Goal: Task Accomplishment & Management: Use online tool/utility

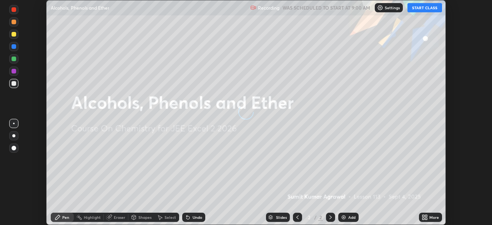
scroll to position [225, 492]
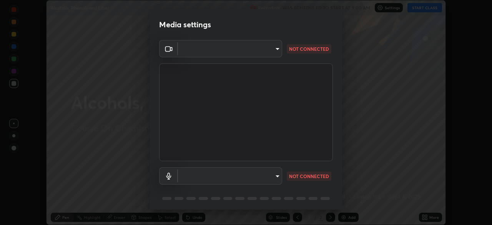
type input "e7f5d75c66a8ec01b6be6c8d9fba877b5f6738b88fd0c20368e9895a02b6f94a"
type input "7a19c8c474c7631c674bf907b925089f2c922801c6e09ae053456f7d84aa81b6"
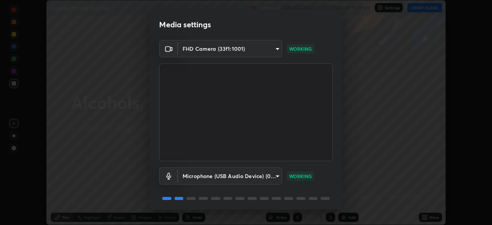
click at [262, 173] on body "Erase all Alcohols, Phenols and Ether Recording WAS SCHEDULED TO START AT 9:00 …" at bounding box center [246, 112] width 492 height 225
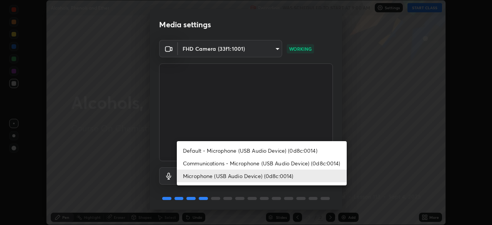
click at [317, 194] on div at bounding box center [246, 112] width 492 height 225
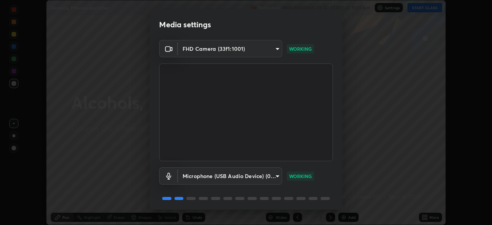
scroll to position [27, 0]
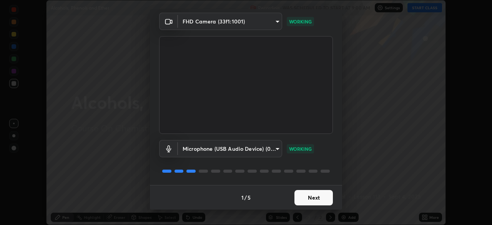
click at [307, 196] on button "Next" at bounding box center [313, 197] width 38 height 15
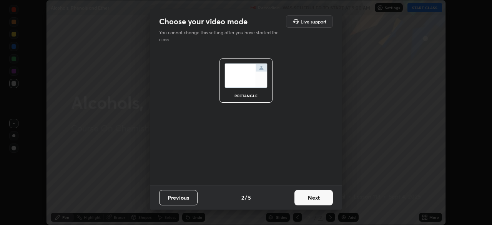
scroll to position [0, 0]
click at [307, 198] on button "Next" at bounding box center [313, 197] width 38 height 15
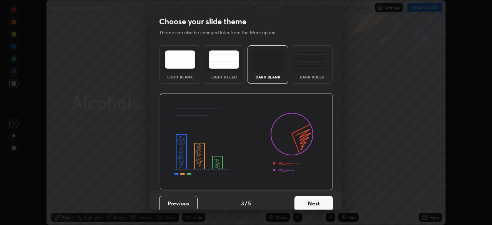
click at [308, 200] on button "Next" at bounding box center [313, 203] width 38 height 15
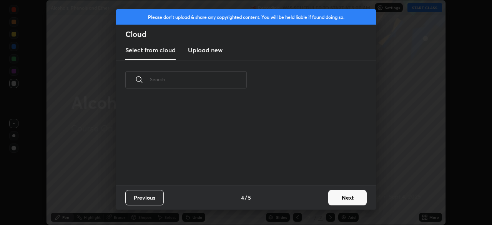
click at [335, 199] on button "Next" at bounding box center [347, 197] width 38 height 15
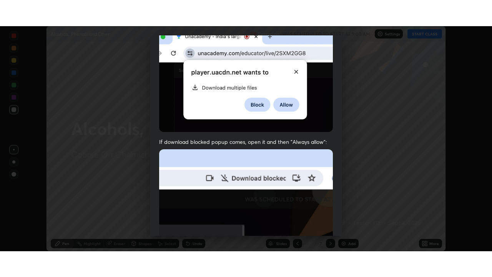
scroll to position [184, 0]
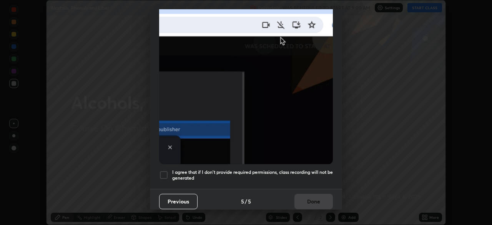
click at [160, 173] on div at bounding box center [163, 174] width 9 height 9
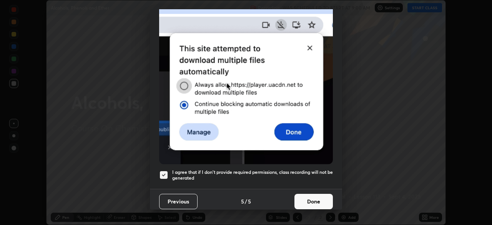
click at [298, 197] on button "Done" at bounding box center [313, 201] width 38 height 15
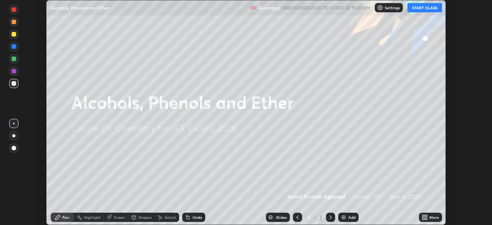
click at [415, 11] on button "START CLASS" at bounding box center [424, 7] width 35 height 9
click at [423, 215] on icon at bounding box center [423, 216] width 2 height 2
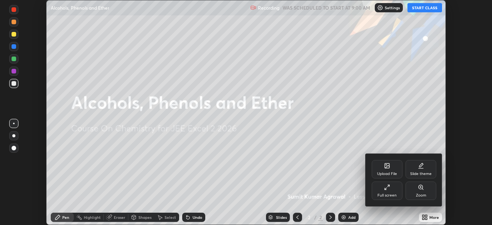
click at [388, 190] on icon at bounding box center [387, 187] width 6 height 6
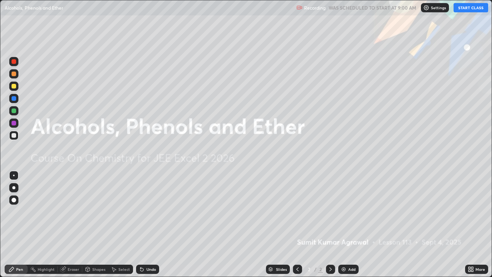
scroll to position [277, 492]
click at [344, 224] on img at bounding box center [343, 269] width 6 height 6
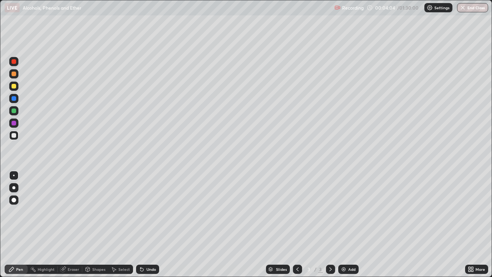
click at [153, 224] on div "Undo" at bounding box center [147, 268] width 23 height 9
click at [122, 224] on div "Select" at bounding box center [120, 268] width 25 height 15
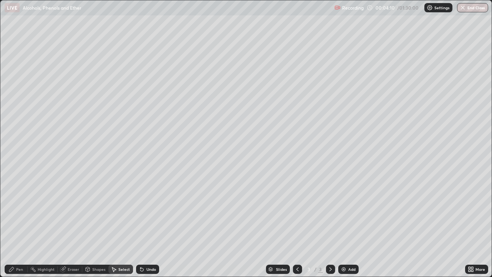
click at [76, 224] on div "0 ° Undo Copy Duplicate Duplicate to new slide Delete" at bounding box center [245, 138] width 491 height 276
click at [16, 224] on div "Pen" at bounding box center [16, 268] width 23 height 9
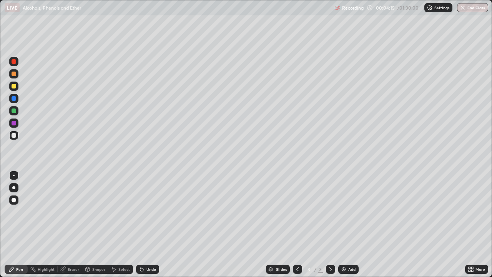
click at [77, 224] on div "Eraser" at bounding box center [70, 268] width 25 height 15
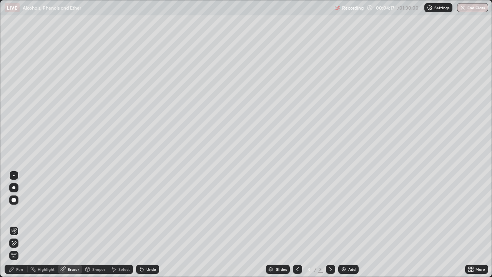
click at [147, 224] on div "Undo" at bounding box center [151, 269] width 10 height 4
click at [146, 224] on div "Undo" at bounding box center [151, 269] width 10 height 4
click at [17, 224] on div "Pen" at bounding box center [19, 269] width 7 height 4
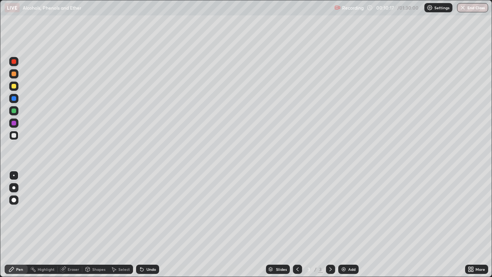
click at [344, 224] on img at bounding box center [343, 269] width 6 height 6
click at [152, 224] on div "Undo" at bounding box center [147, 268] width 23 height 9
click at [152, 224] on div "Undo" at bounding box center [151, 269] width 10 height 4
click at [76, 224] on div "Eraser" at bounding box center [74, 269] width 12 height 4
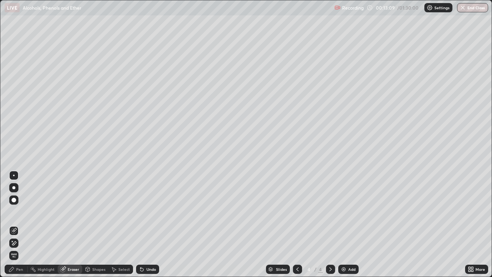
click at [14, 224] on icon at bounding box center [11, 269] width 6 height 6
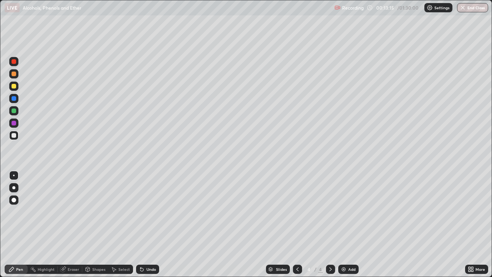
click at [141, 224] on icon at bounding box center [141, 269] width 3 height 3
click at [140, 224] on icon at bounding box center [140, 267] width 1 height 1
click at [341, 224] on img at bounding box center [343, 269] width 6 height 6
click at [69, 224] on div "Eraser" at bounding box center [74, 269] width 12 height 4
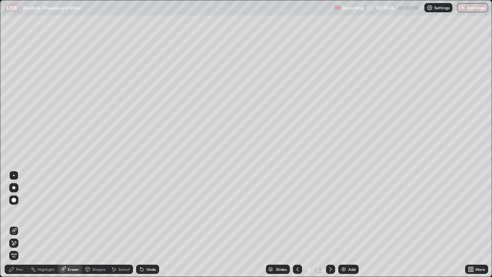
click at [17, 224] on div "Pen" at bounding box center [19, 269] width 7 height 4
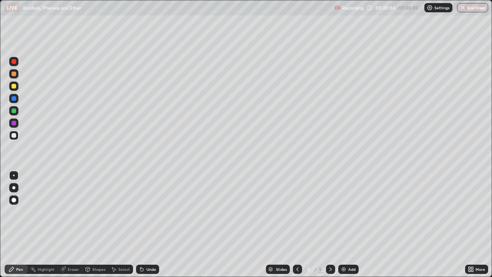
click at [149, 224] on div "Undo" at bounding box center [151, 269] width 10 height 4
click at [151, 224] on div "Undo" at bounding box center [151, 269] width 10 height 4
click at [150, 224] on div "Undo" at bounding box center [151, 269] width 10 height 4
click at [344, 224] on img at bounding box center [343, 269] width 6 height 6
click at [148, 224] on div "Undo" at bounding box center [147, 268] width 23 height 9
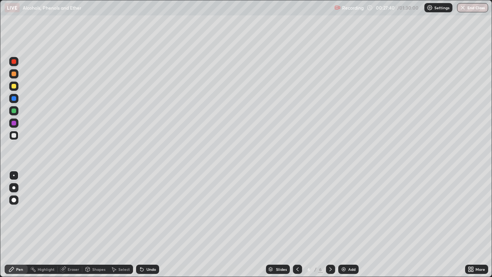
click at [151, 224] on div "Undo" at bounding box center [147, 268] width 23 height 9
click at [156, 224] on div "Undo" at bounding box center [147, 268] width 23 height 9
click at [149, 224] on div "Undo" at bounding box center [151, 269] width 10 height 4
click at [344, 224] on div "Add" at bounding box center [348, 268] width 20 height 9
click at [146, 224] on div "Undo" at bounding box center [151, 269] width 10 height 4
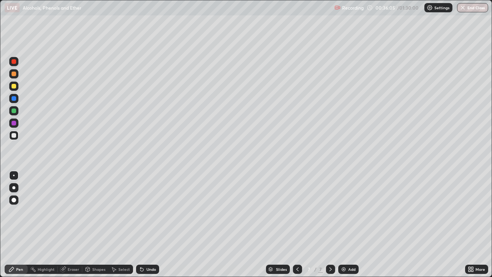
click at [148, 224] on div "Undo" at bounding box center [151, 269] width 10 height 4
click at [148, 224] on div "Undo" at bounding box center [147, 268] width 23 height 9
click at [154, 224] on div "Undo" at bounding box center [147, 268] width 23 height 9
click at [157, 224] on div "Undo" at bounding box center [147, 268] width 23 height 9
click at [148, 224] on div "Undo" at bounding box center [151, 269] width 10 height 4
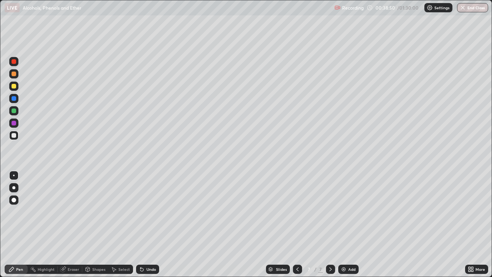
click at [351, 224] on div "Add" at bounding box center [351, 269] width 7 height 4
click at [297, 224] on icon at bounding box center [297, 269] width 6 height 6
click at [329, 224] on icon at bounding box center [330, 269] width 6 height 6
click at [330, 224] on icon at bounding box center [330, 269] width 2 height 4
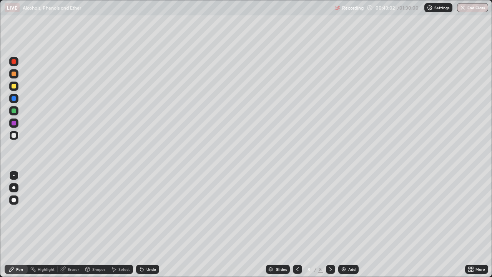
click at [293, 224] on div at bounding box center [297, 268] width 9 height 9
click at [297, 224] on icon at bounding box center [297, 269] width 2 height 4
click at [329, 224] on icon at bounding box center [330, 269] width 2 height 4
click at [330, 224] on icon at bounding box center [330, 269] width 6 height 6
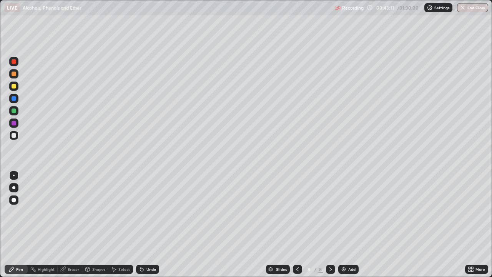
click at [329, 224] on icon at bounding box center [330, 269] width 6 height 6
click at [345, 224] on img at bounding box center [343, 269] width 6 height 6
click at [149, 224] on div "Undo" at bounding box center [147, 268] width 23 height 9
click at [150, 224] on div "Undo" at bounding box center [147, 268] width 23 height 9
click at [279, 224] on div "Slides" at bounding box center [281, 269] width 11 height 4
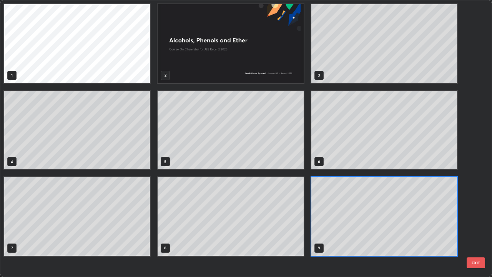
scroll to position [274, 487]
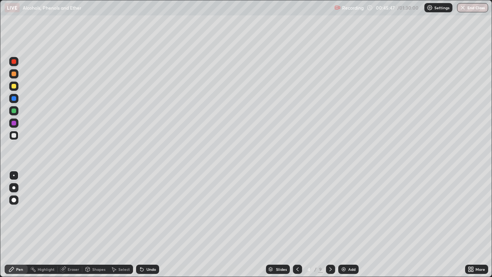
click at [331, 224] on icon at bounding box center [330, 269] width 6 height 6
click at [330, 224] on icon at bounding box center [330, 269] width 6 height 6
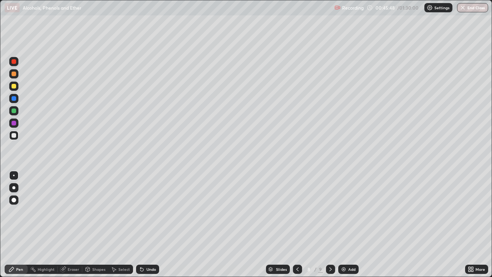
click at [330, 224] on icon at bounding box center [330, 269] width 6 height 6
click at [147, 224] on div "Undo" at bounding box center [151, 269] width 10 height 4
click at [148, 224] on div "Undo" at bounding box center [147, 268] width 23 height 9
click at [148, 224] on div "Undo" at bounding box center [151, 269] width 10 height 4
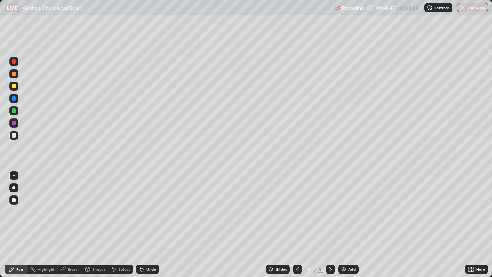
click at [298, 224] on icon at bounding box center [297, 269] width 6 height 6
click at [297, 224] on icon at bounding box center [297, 269] width 6 height 6
click at [296, 224] on icon at bounding box center [297, 269] width 6 height 6
click at [298, 224] on icon at bounding box center [297, 269] width 6 height 6
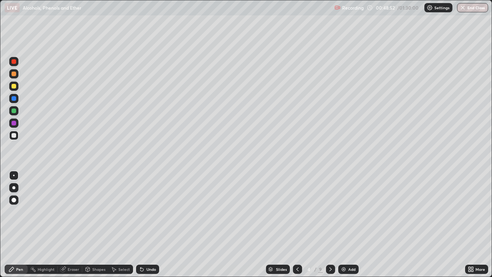
click at [297, 224] on icon at bounding box center [297, 269] width 6 height 6
click at [329, 224] on div at bounding box center [330, 268] width 9 height 9
click at [329, 224] on icon at bounding box center [330, 269] width 6 height 6
click at [330, 224] on icon at bounding box center [330, 269] width 2 height 4
click at [330, 224] on icon at bounding box center [330, 269] width 6 height 6
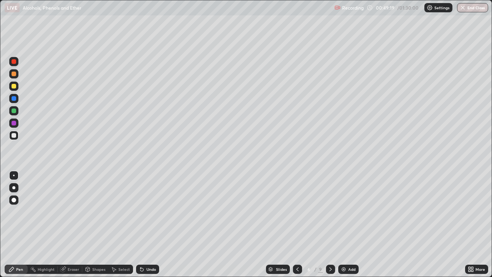
click at [329, 224] on div at bounding box center [330, 268] width 9 height 9
click at [328, 224] on div at bounding box center [330, 268] width 9 height 9
click at [347, 224] on div "Add" at bounding box center [348, 268] width 20 height 9
click at [152, 224] on div "Undo" at bounding box center [151, 269] width 10 height 4
click at [80, 224] on div "Eraser" at bounding box center [70, 268] width 25 height 9
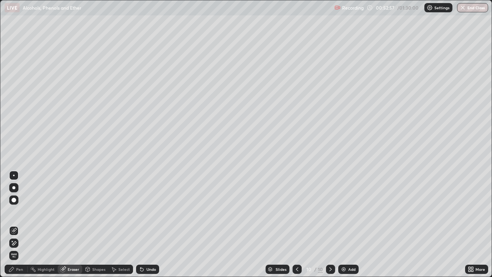
click at [22, 224] on div "Pen" at bounding box center [16, 268] width 23 height 9
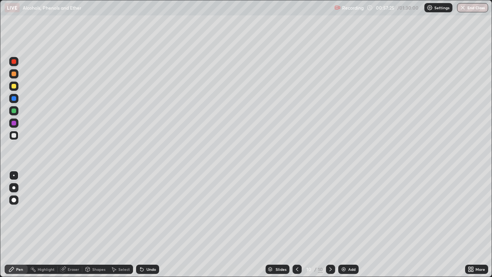
click at [74, 224] on div "Eraser" at bounding box center [74, 269] width 12 height 4
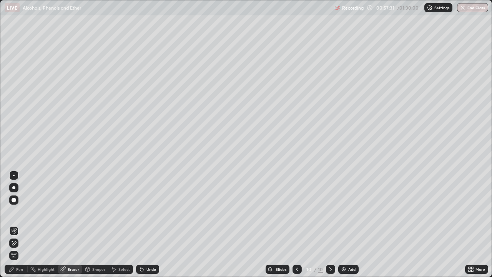
click at [20, 224] on div "Pen" at bounding box center [19, 269] width 7 height 4
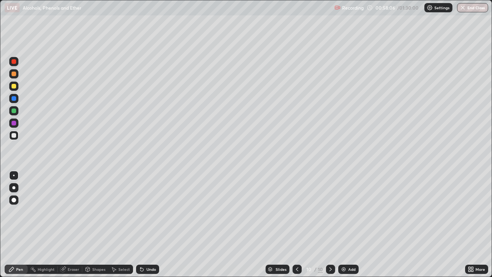
click at [151, 224] on div "Undo" at bounding box center [151, 269] width 10 height 4
click at [149, 224] on div "Undo" at bounding box center [151, 269] width 10 height 4
click at [150, 224] on div "Undo" at bounding box center [151, 269] width 10 height 4
click at [348, 224] on div "Add" at bounding box center [351, 269] width 7 height 4
click at [297, 224] on icon at bounding box center [297, 269] width 6 height 6
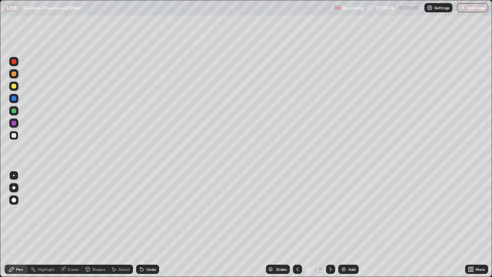
click at [329, 224] on icon at bounding box center [330, 269] width 6 height 6
click at [151, 224] on div "Undo" at bounding box center [151, 269] width 10 height 4
click at [151, 224] on div "Undo" at bounding box center [147, 268] width 23 height 9
click at [150, 224] on div "Undo" at bounding box center [151, 269] width 10 height 4
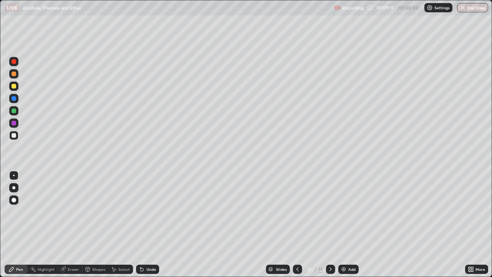
click at [150, 224] on div "Undo" at bounding box center [147, 268] width 23 height 9
click at [150, 224] on div "Undo" at bounding box center [151, 269] width 10 height 4
click at [146, 224] on div "Undo" at bounding box center [151, 269] width 10 height 4
click at [297, 224] on icon at bounding box center [297, 269] width 6 height 6
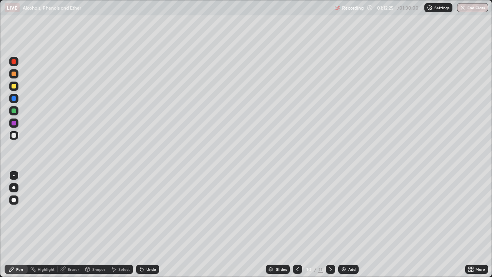
click at [297, 224] on icon at bounding box center [297, 269] width 6 height 6
click at [296, 224] on icon at bounding box center [297, 269] width 6 height 6
click at [329, 224] on icon at bounding box center [330, 269] width 6 height 6
click at [330, 224] on icon at bounding box center [330, 269] width 6 height 6
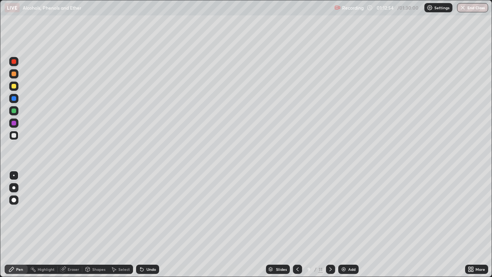
click at [320, 224] on div "11" at bounding box center [320, 269] width 5 height 7
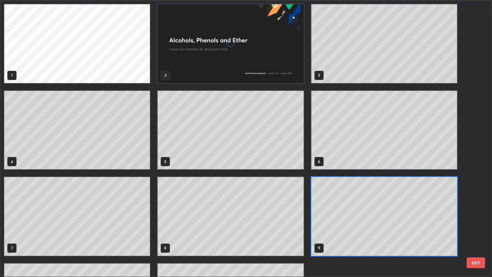
click at [327, 224] on div "1 2 3 4 5 6 7 8 9 10 11" at bounding box center [230, 172] width 460 height 345
click at [329, 224] on div "1 2 3 4 5 6 7 8 9 10 11" at bounding box center [230, 172] width 460 height 345
click at [328, 224] on div "1 2 3 4 5 6 7 8 9 10 11" at bounding box center [230, 172] width 460 height 345
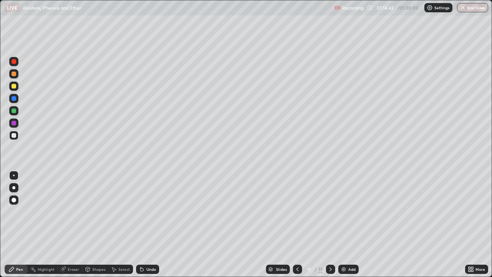
click at [343, 224] on img at bounding box center [343, 269] width 6 height 6
click at [297, 224] on icon at bounding box center [297, 269] width 6 height 6
click at [296, 224] on icon at bounding box center [297, 269] width 6 height 6
click at [297, 224] on icon at bounding box center [297, 269] width 6 height 6
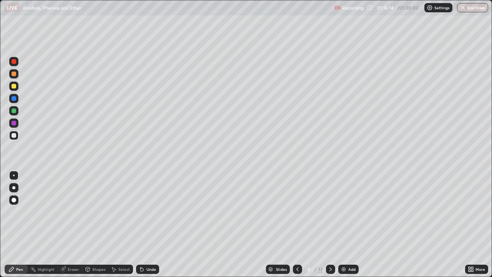
click at [329, 224] on icon at bounding box center [330, 269] width 2 height 4
click at [329, 224] on icon at bounding box center [330, 269] width 6 height 6
click at [330, 224] on icon at bounding box center [330, 269] width 6 height 6
click at [329, 224] on icon at bounding box center [330, 269] width 6 height 6
click at [297, 224] on icon at bounding box center [297, 269] width 6 height 6
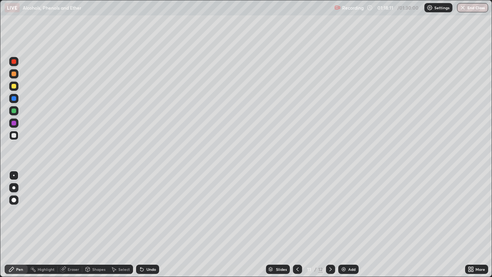
click at [329, 224] on icon at bounding box center [330, 269] width 6 height 6
click at [472, 10] on button "End Class" at bounding box center [473, 7] width 30 height 9
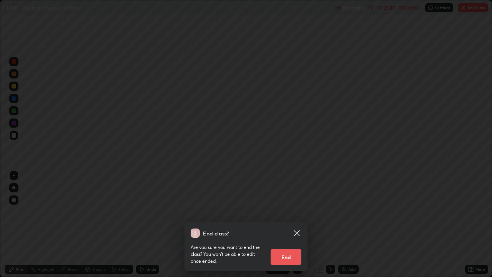
click at [287, 224] on button "End" at bounding box center [286, 256] width 31 height 15
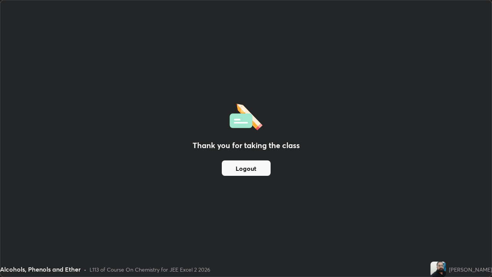
click at [248, 169] on button "Logout" at bounding box center [246, 167] width 49 height 15
